Goal: Task Accomplishment & Management: Complete application form

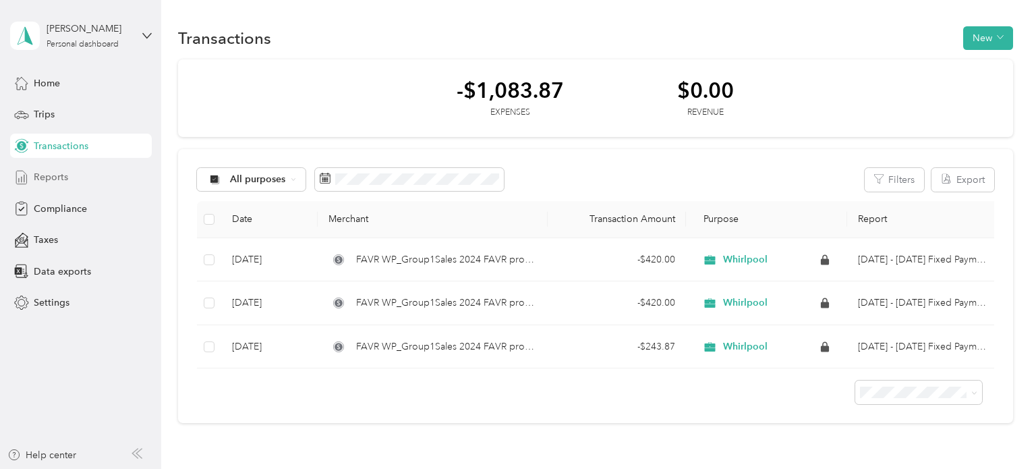
click at [40, 182] on span "Reports" at bounding box center [51, 177] width 34 height 14
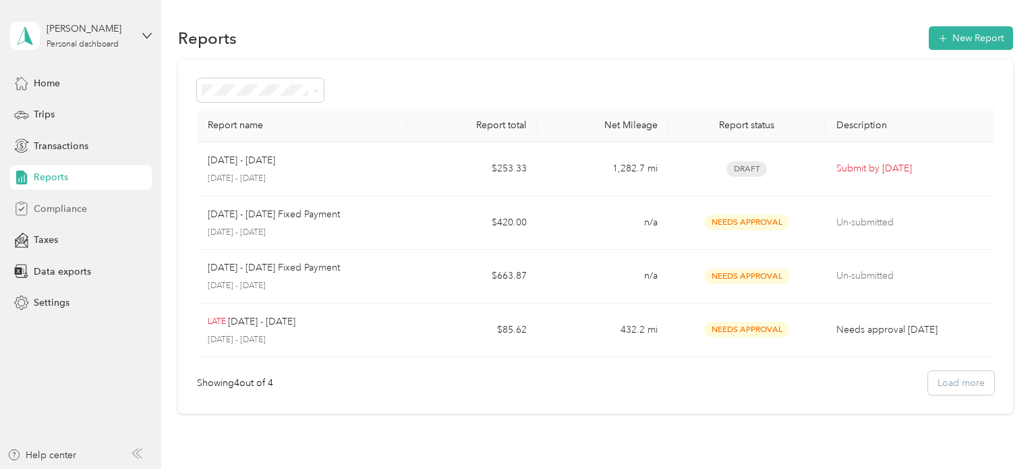
click at [61, 208] on span "Compliance" at bounding box center [60, 209] width 53 height 14
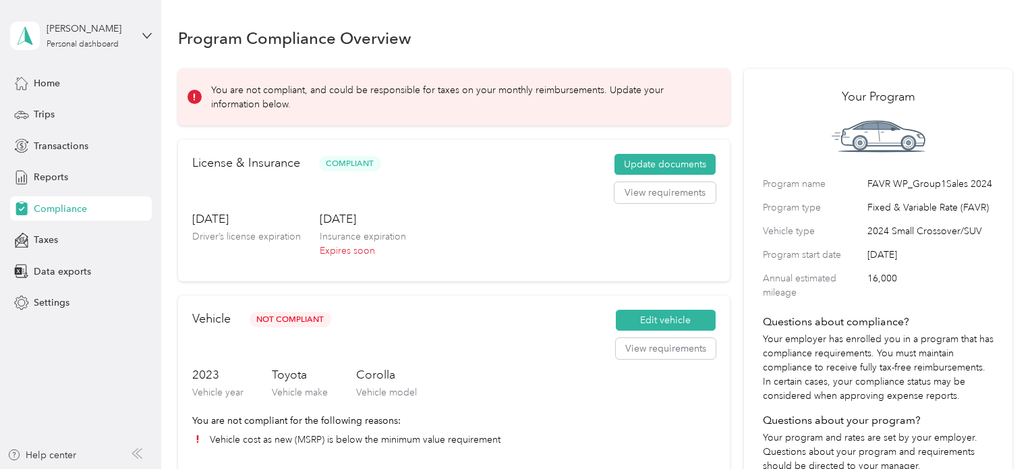
click at [546, 40] on div "Program Compliance Overview" at bounding box center [595, 38] width 835 height 28
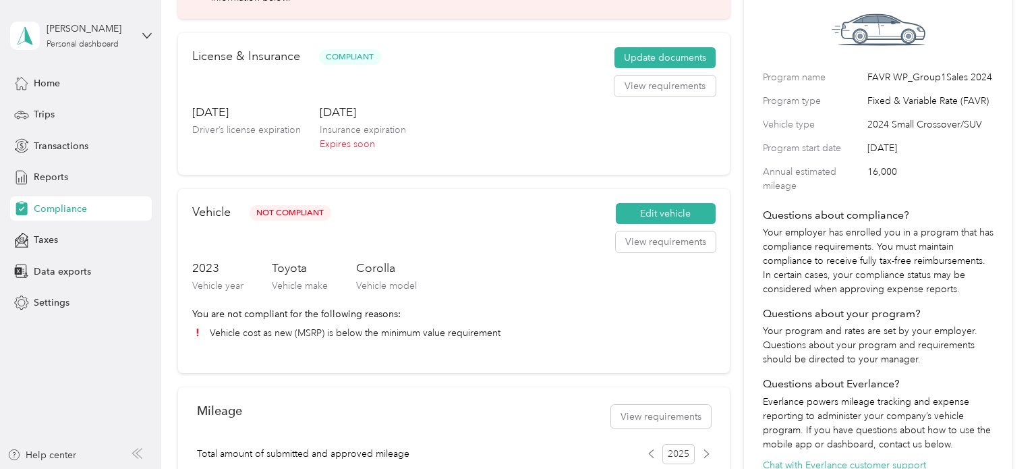
scroll to position [52, 0]
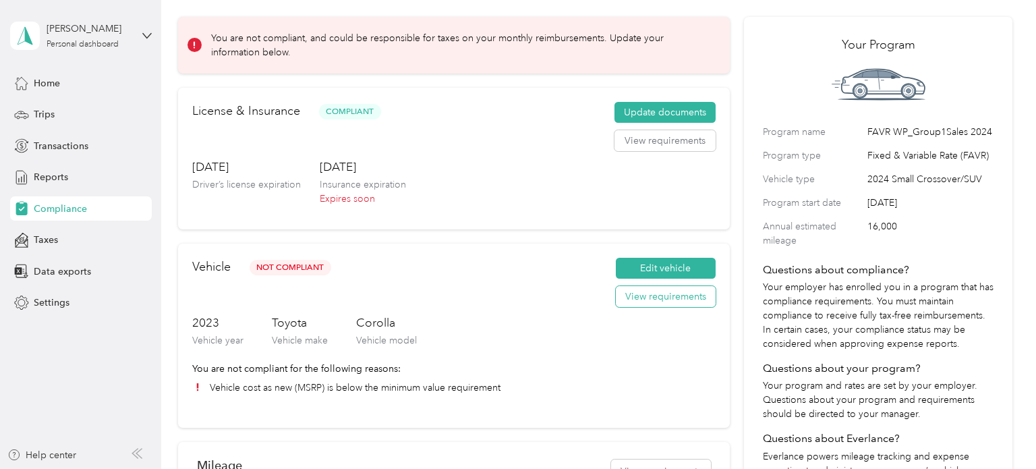
click at [666, 297] on button "View requirements" at bounding box center [666, 297] width 100 height 22
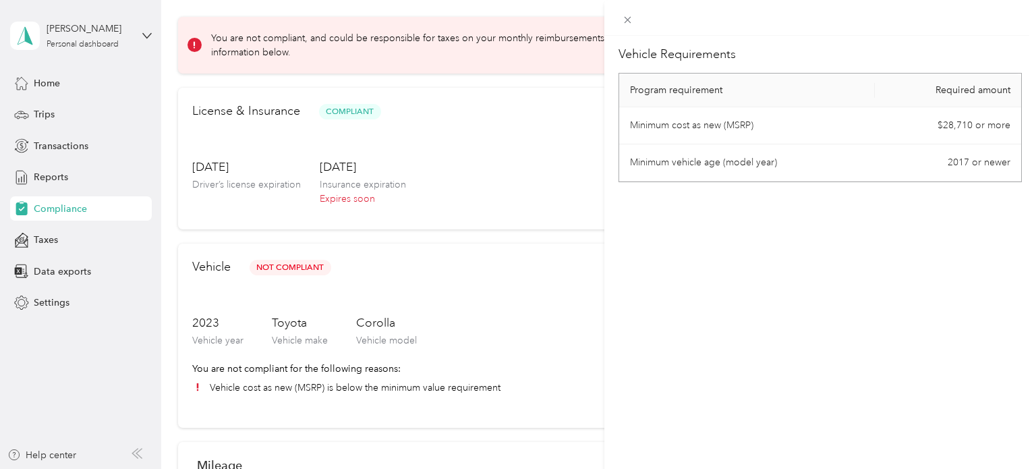
click at [521, 74] on div "Vehicle Requirements Program requirement Required amount Minimum cost as new (M…" at bounding box center [518, 234] width 1036 height 469
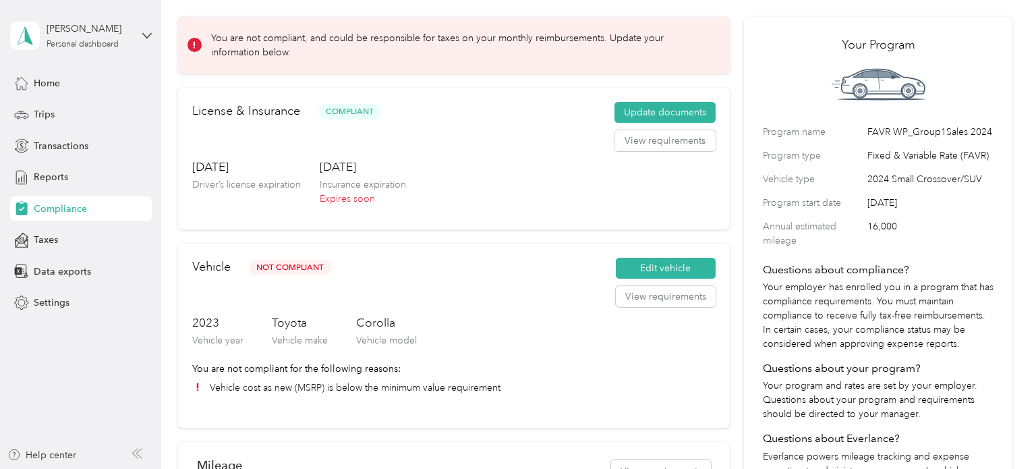
click at [527, 91] on div "License & Insurance Compliant Update documents View requirements [DATE] Driver’…" at bounding box center [454, 159] width 552 height 142
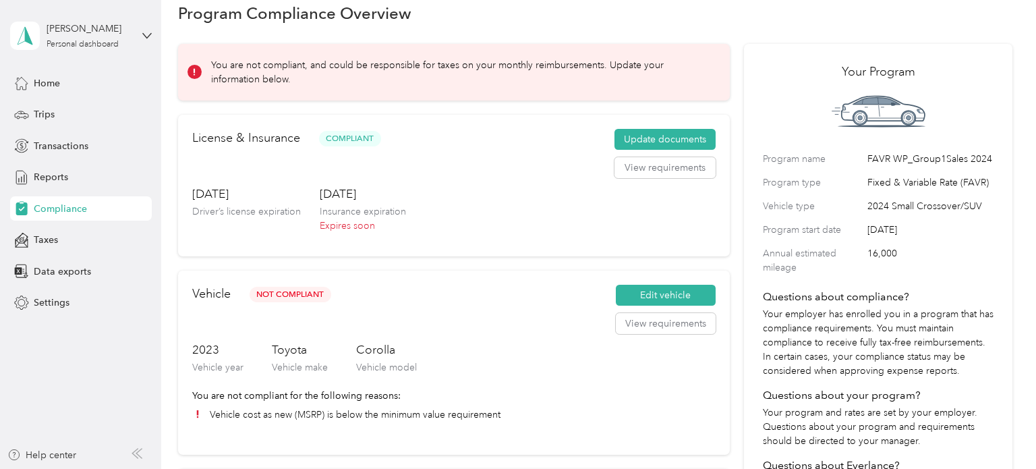
scroll to position [0, 0]
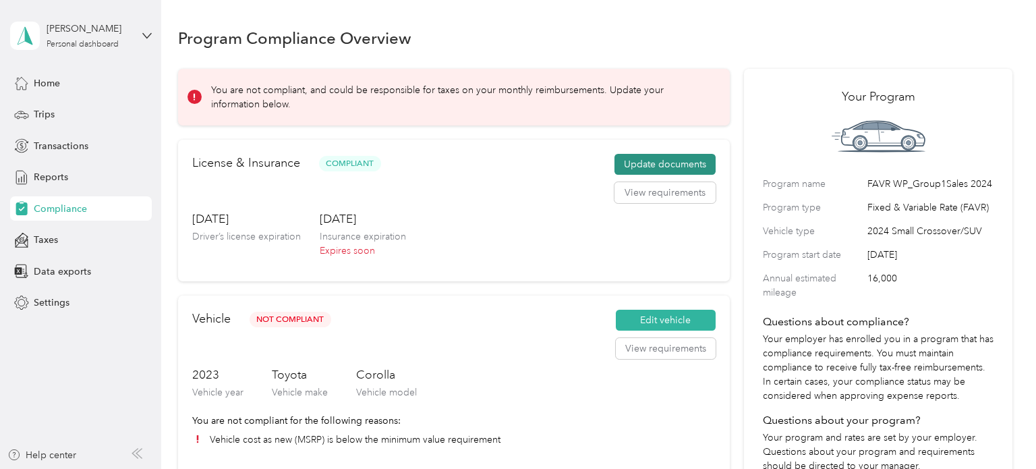
click at [631, 158] on button "Update documents" at bounding box center [664, 165] width 101 height 22
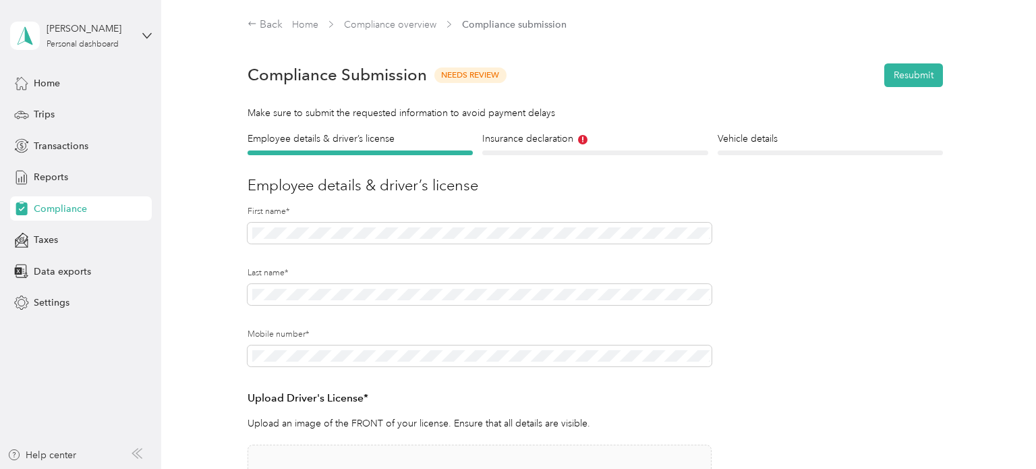
scroll to position [27, 0]
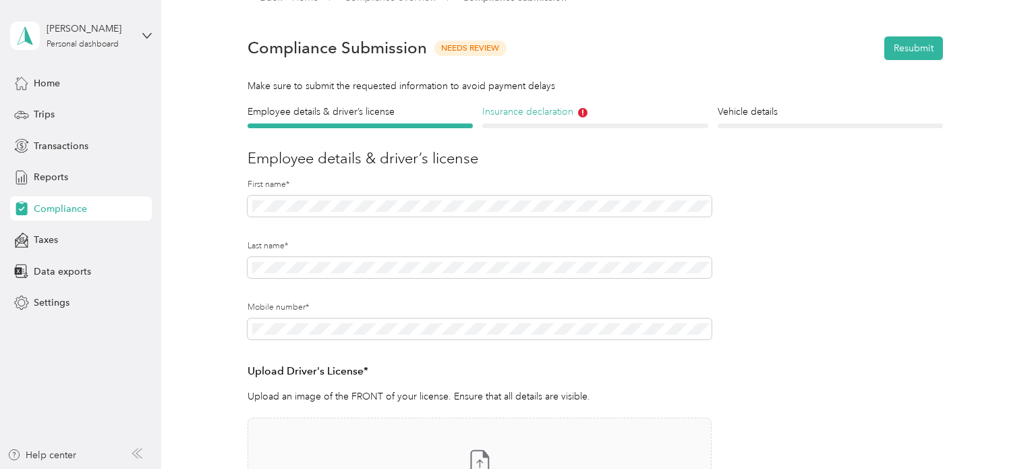
click at [560, 111] on h4 "Insurance declaration" at bounding box center [594, 112] width 225 height 14
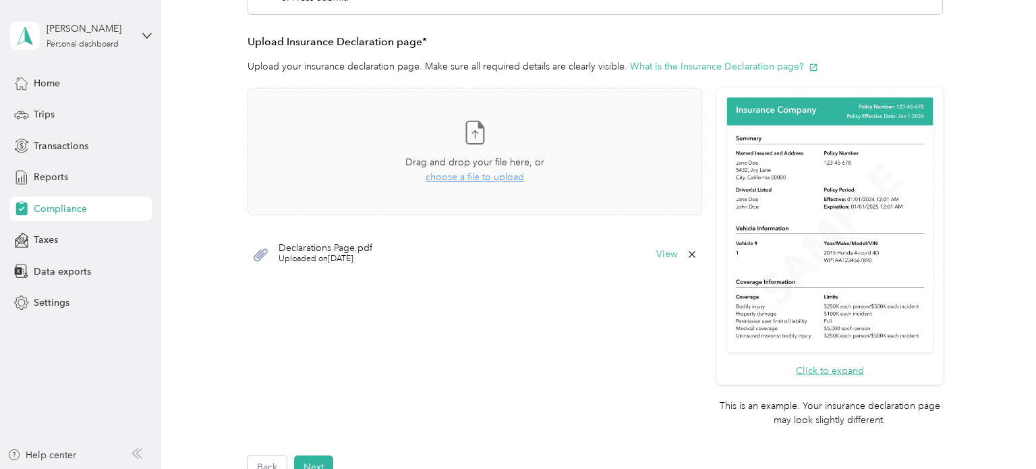
scroll to position [324, 0]
click at [470, 179] on span "choose a file to upload" at bounding box center [475, 177] width 98 height 11
click at [200, 228] on div "Employee details & driver’s license License Insurance declaration Insurance Veh…" at bounding box center [595, 144] width 835 height 672
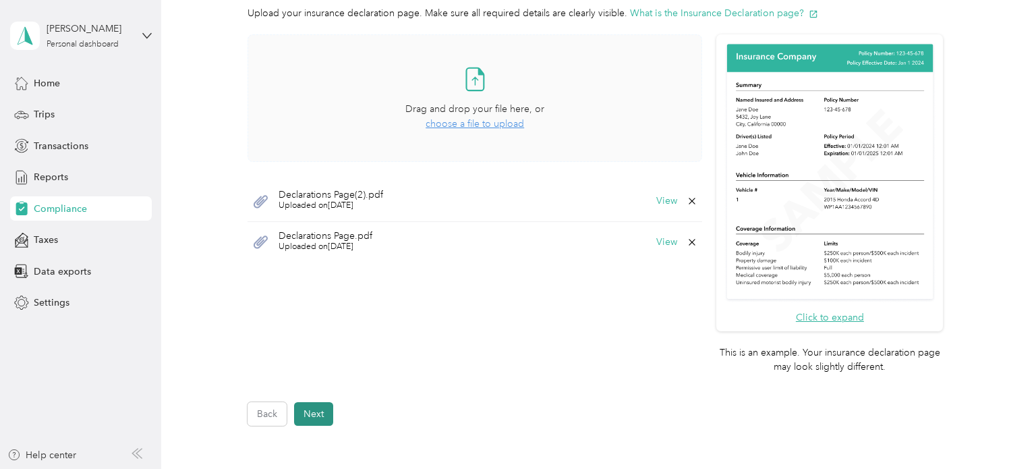
click at [305, 423] on button "Next" at bounding box center [313, 414] width 39 height 24
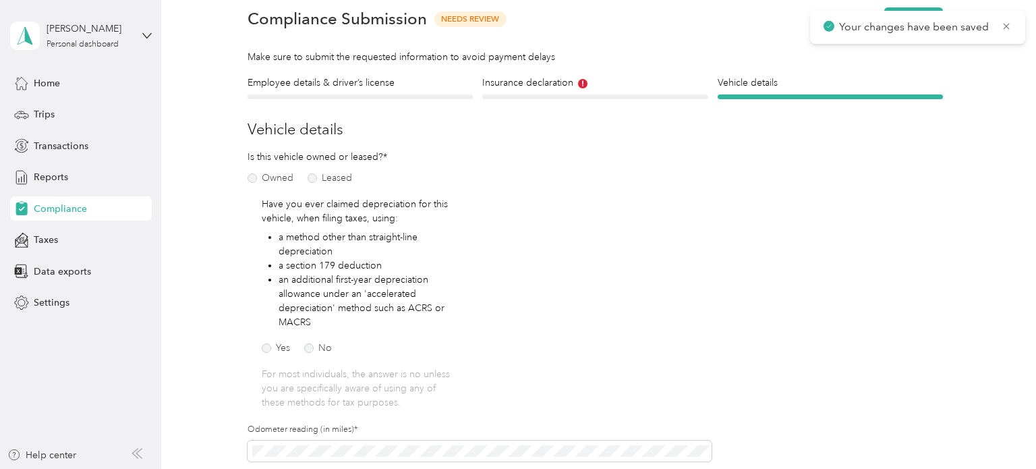
scroll to position [16, 0]
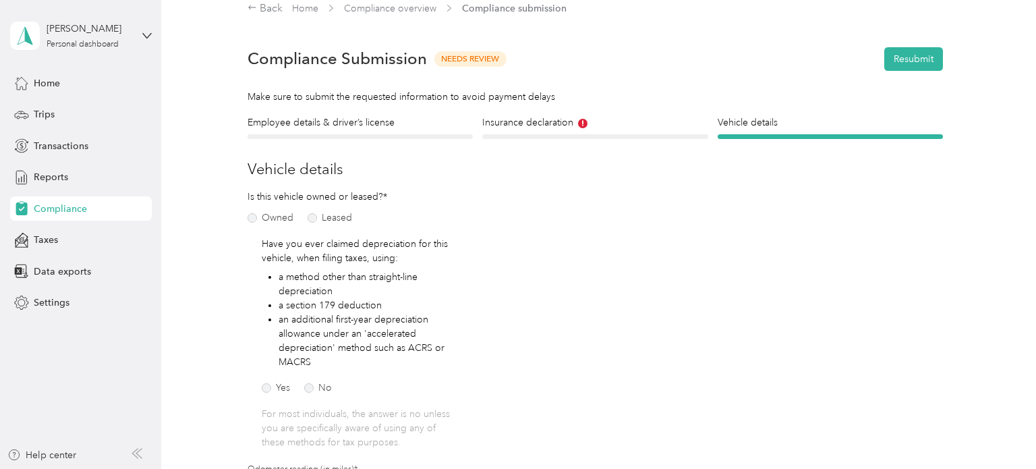
click at [210, 364] on div "Employee details & driver’s license License Insurance declaration Insurance Veh…" at bounding box center [595, 410] width 835 height 590
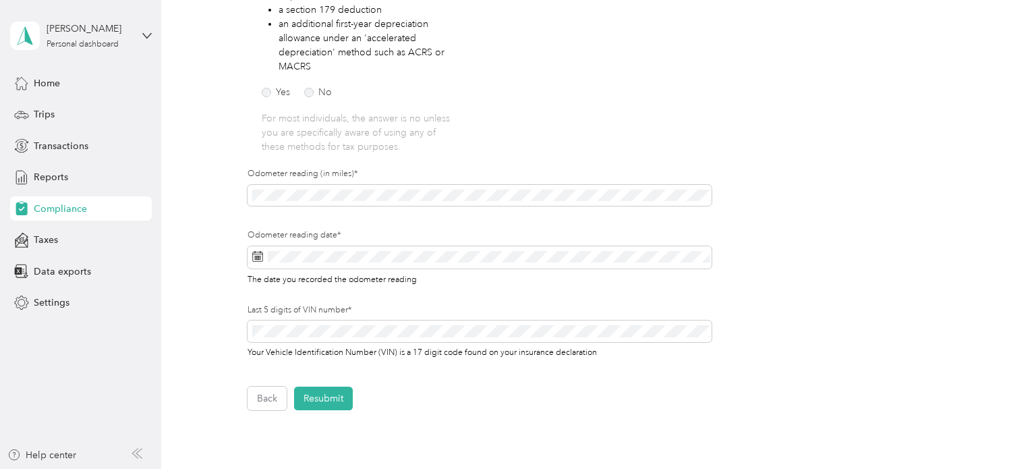
scroll to position [313, 0]
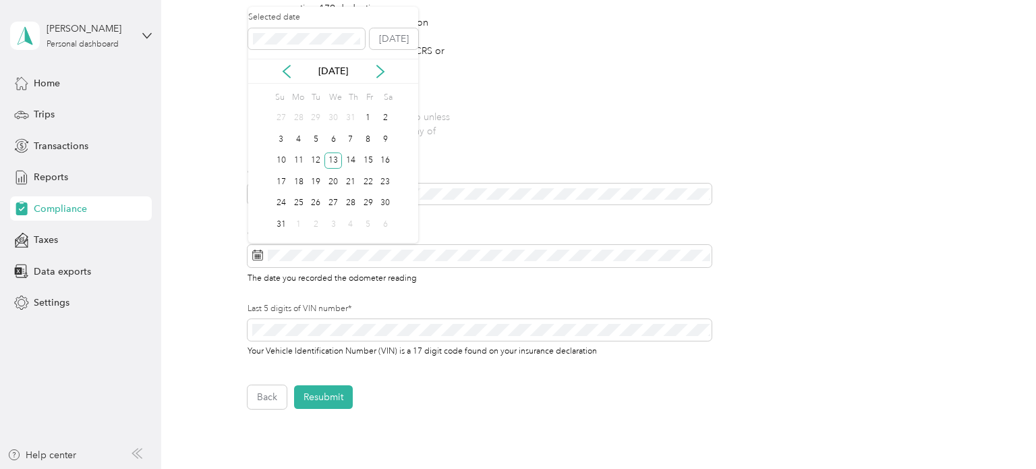
click at [382, 61] on div "[DATE]" at bounding box center [333, 71] width 170 height 25
click at [381, 77] on icon at bounding box center [380, 71] width 13 height 13
click at [285, 200] on div "28" at bounding box center [281, 203] width 18 height 17
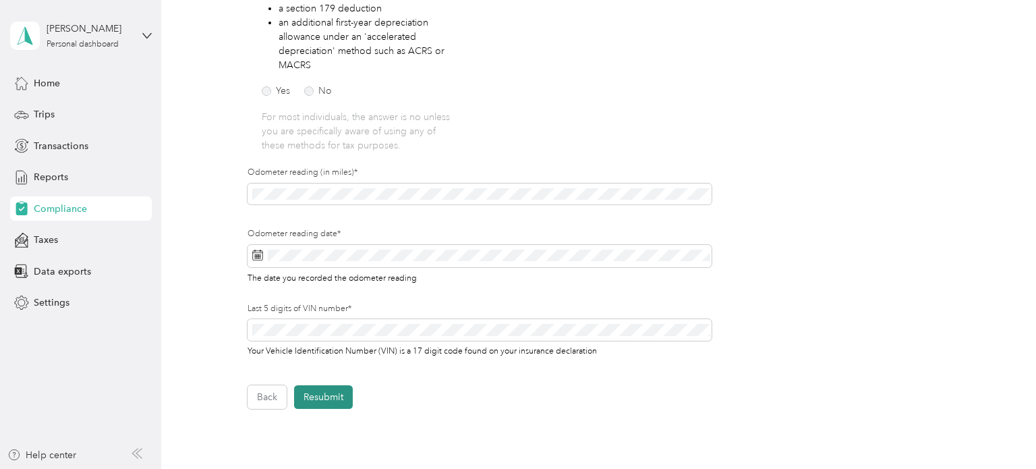
click at [316, 393] on button "Resubmit" at bounding box center [323, 397] width 59 height 24
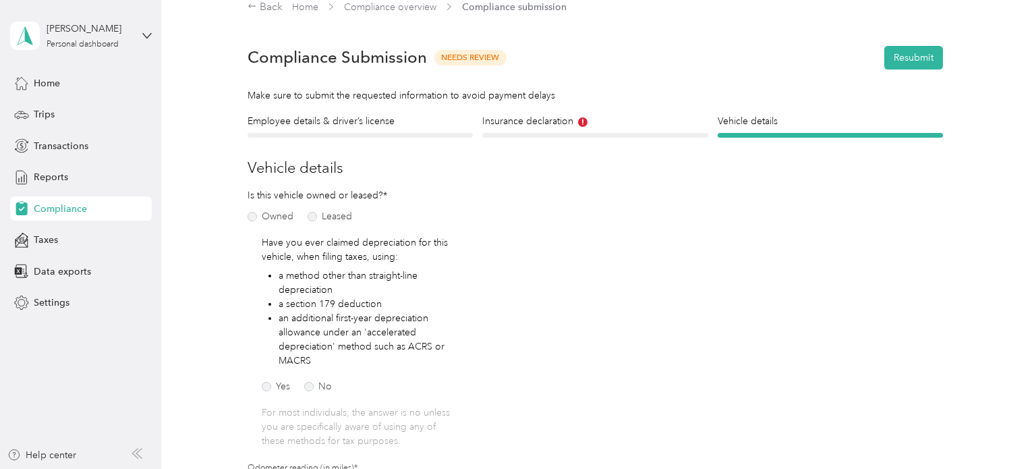
scroll to position [16, 0]
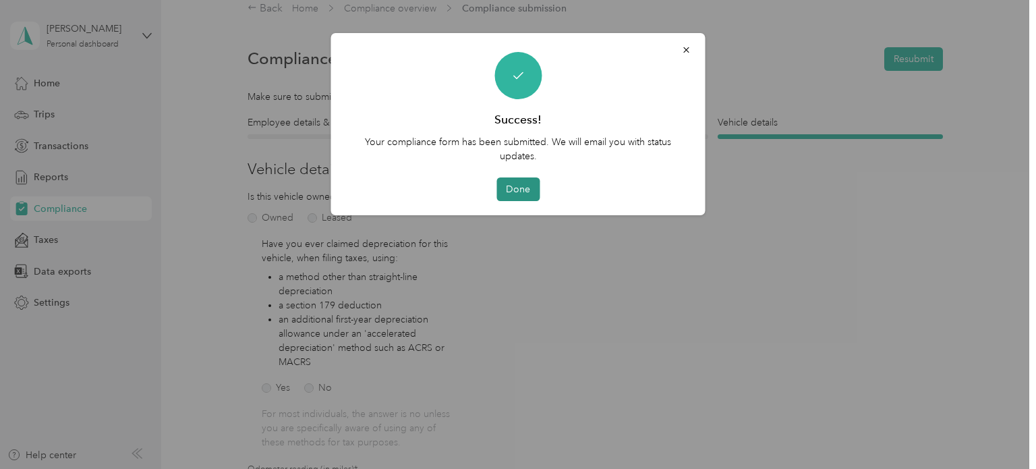
click at [528, 192] on button "Done" at bounding box center [517, 189] width 43 height 24
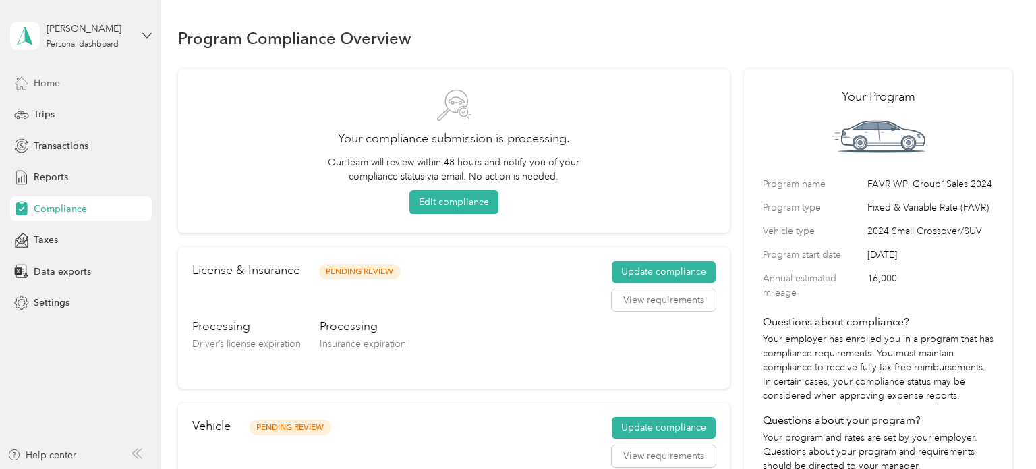
click at [70, 78] on div "Home" at bounding box center [81, 83] width 142 height 24
